Goal: Task Accomplishment & Management: Manage account settings

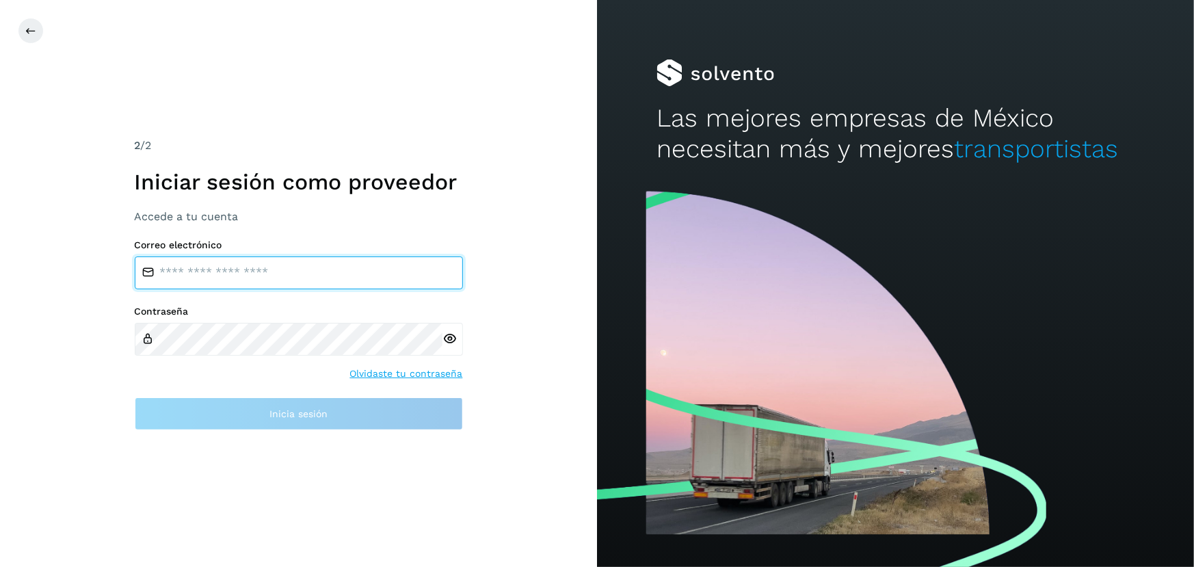
click at [311, 279] on input "email" at bounding box center [299, 272] width 328 height 33
type input "**********"
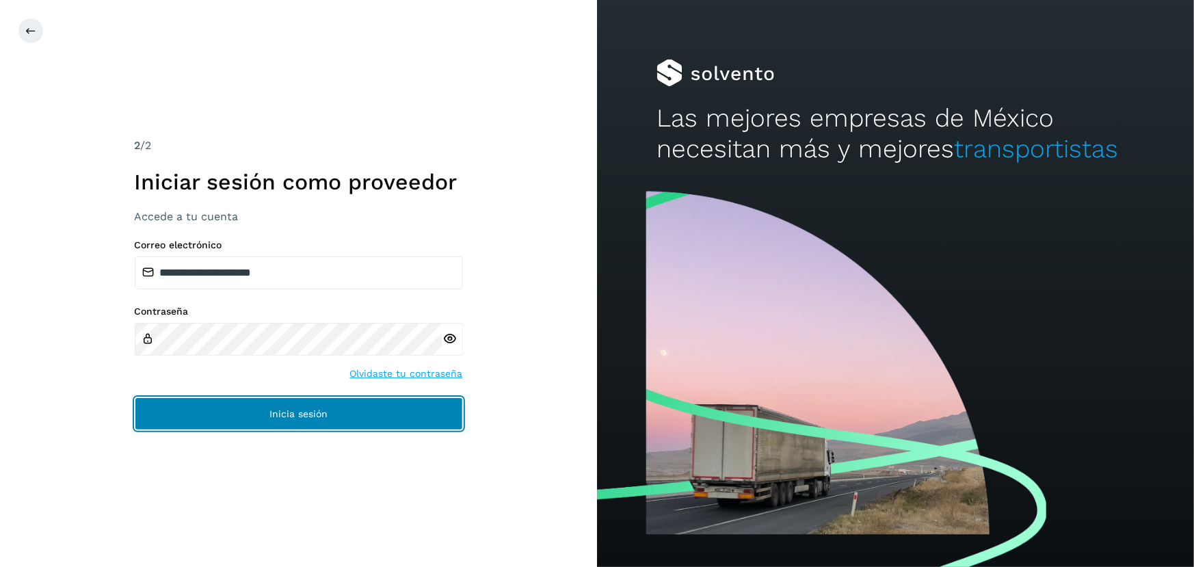
click at [309, 425] on button "Inicia sesión" at bounding box center [299, 413] width 328 height 33
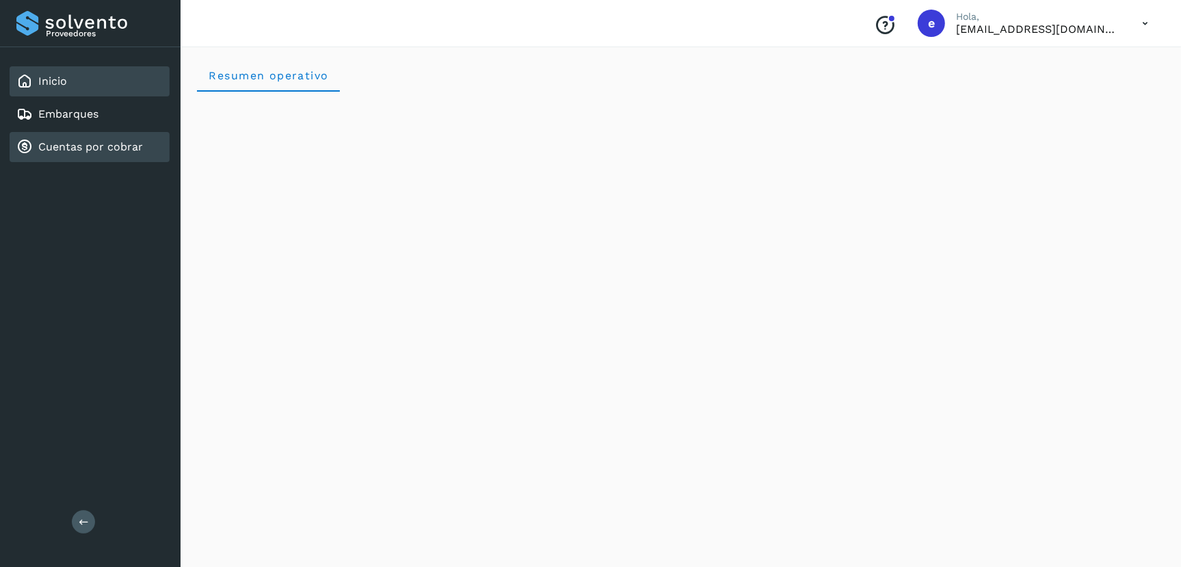
click at [96, 139] on div "Cuentas por cobrar" at bounding box center [79, 147] width 126 height 16
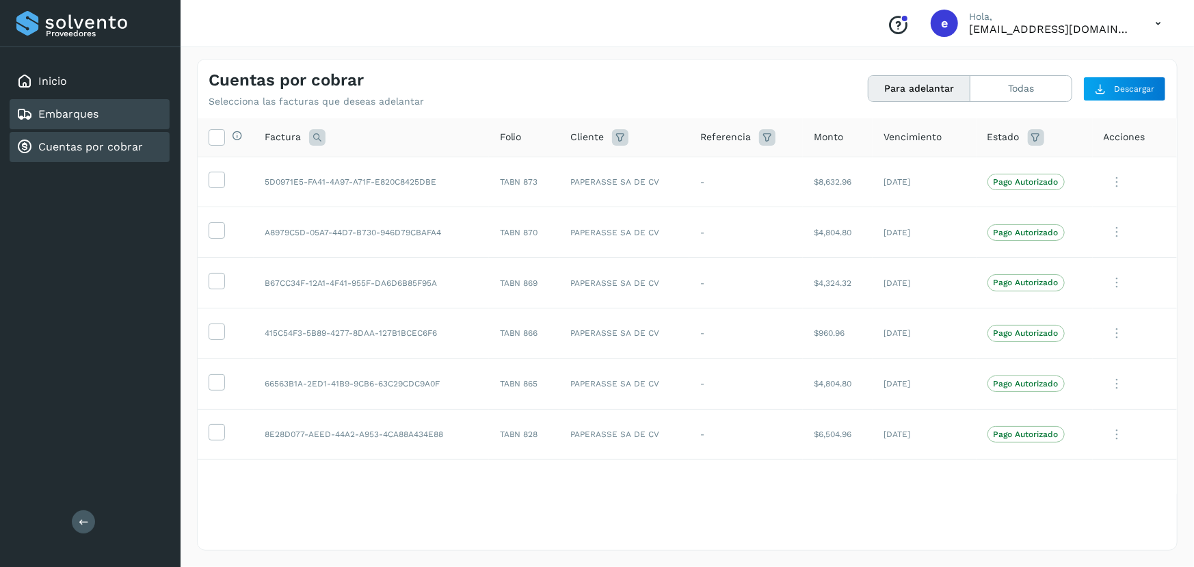
click at [73, 125] on div "Embarques" at bounding box center [90, 114] width 160 height 30
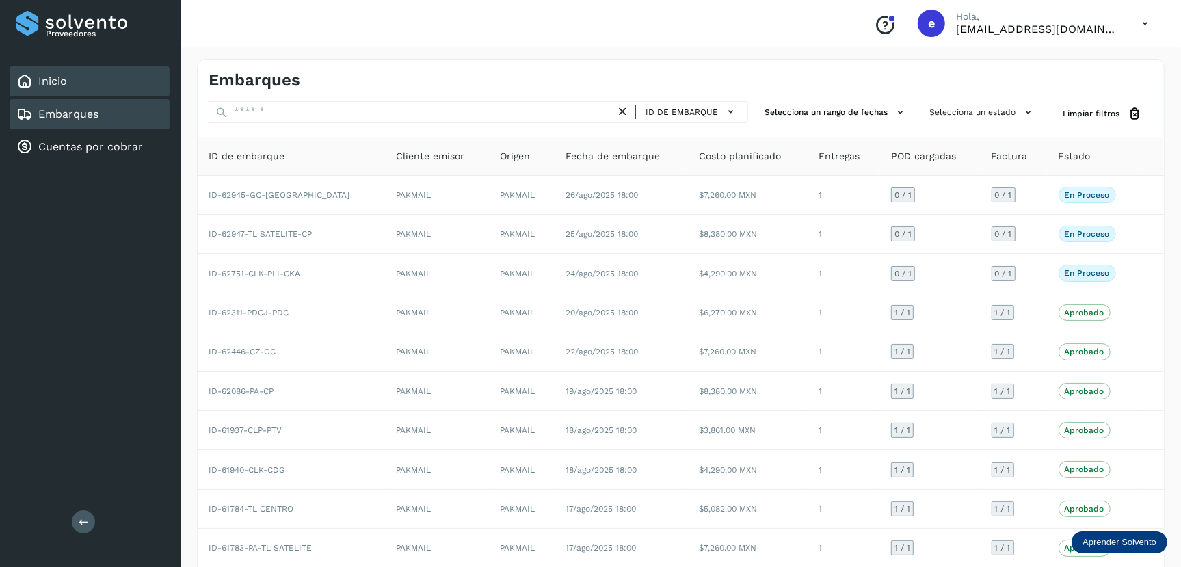
click at [86, 86] on div "Inicio" at bounding box center [90, 81] width 160 height 30
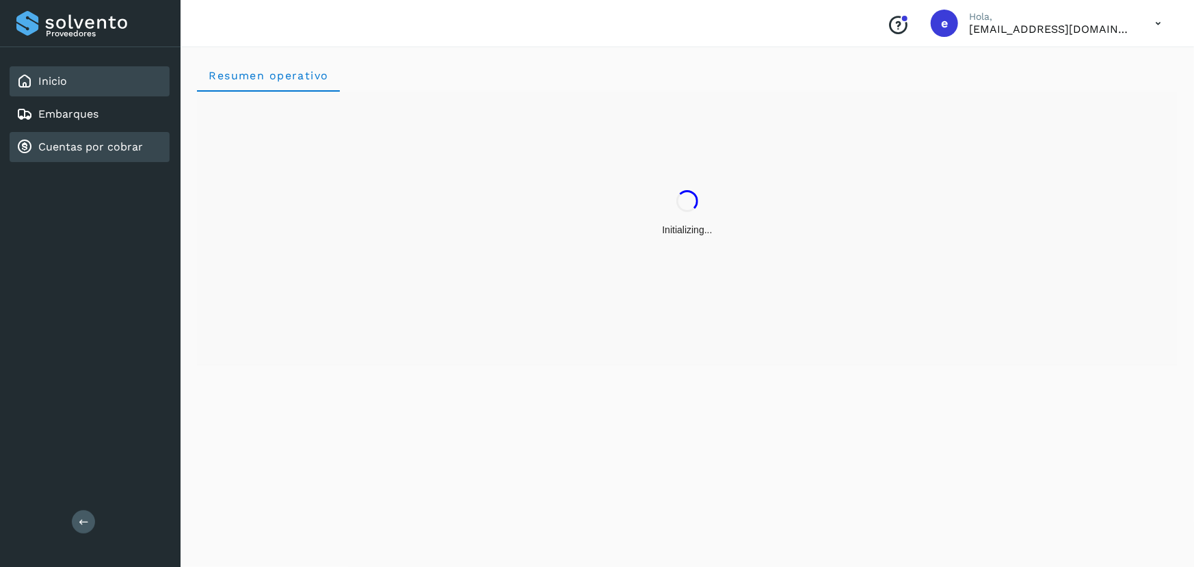
click at [100, 136] on div "Cuentas por cobrar" at bounding box center [90, 147] width 160 height 30
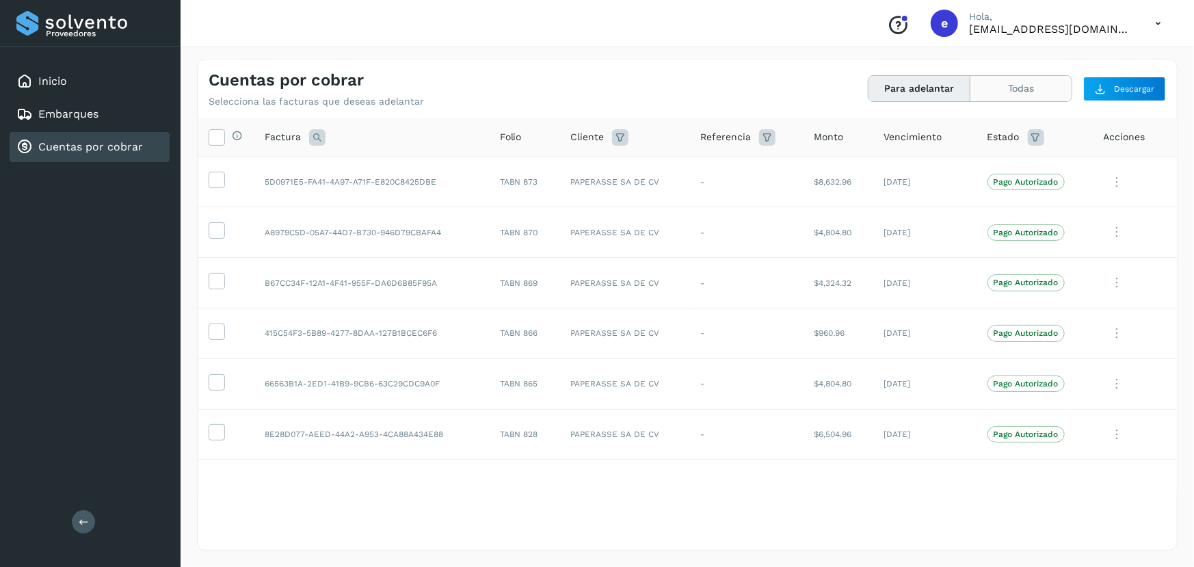
click at [1016, 89] on button "Todas" at bounding box center [1020, 88] width 101 height 25
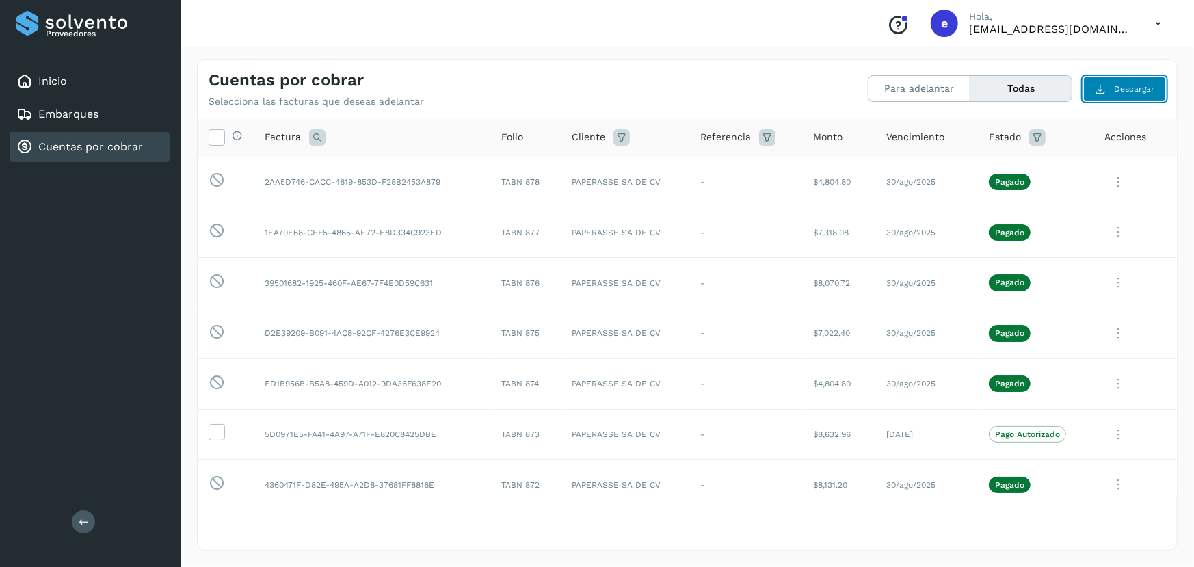
click at [1118, 86] on span "Descargar" at bounding box center [1134, 89] width 40 height 12
click at [760, 135] on icon at bounding box center [767, 137] width 16 height 16
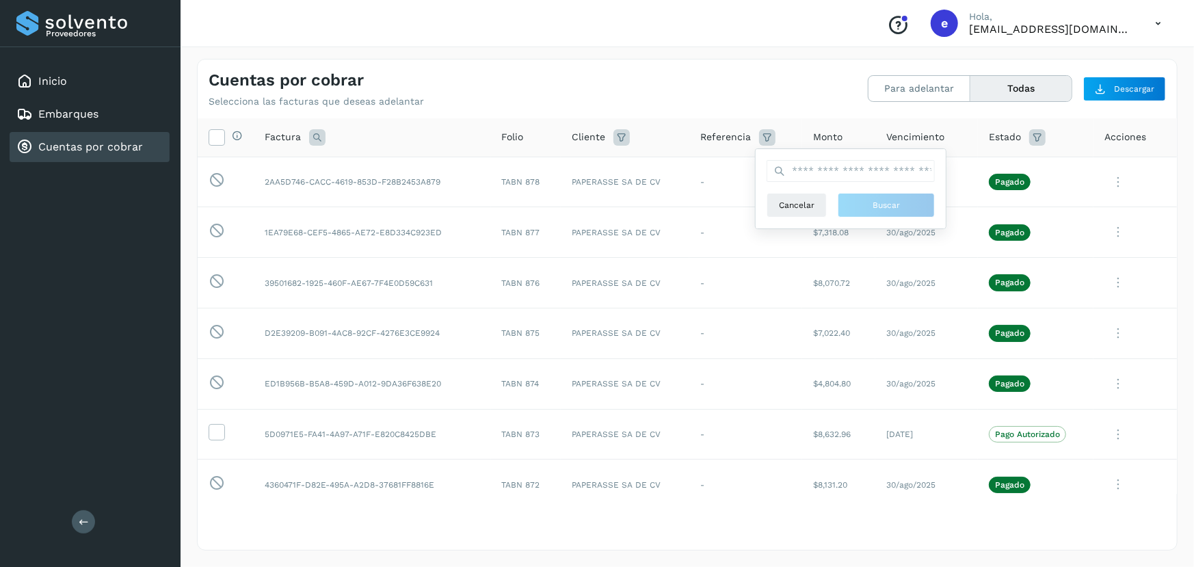
click at [760, 135] on icon at bounding box center [767, 137] width 16 height 16
